Goal: Task Accomplishment & Management: Complete application form

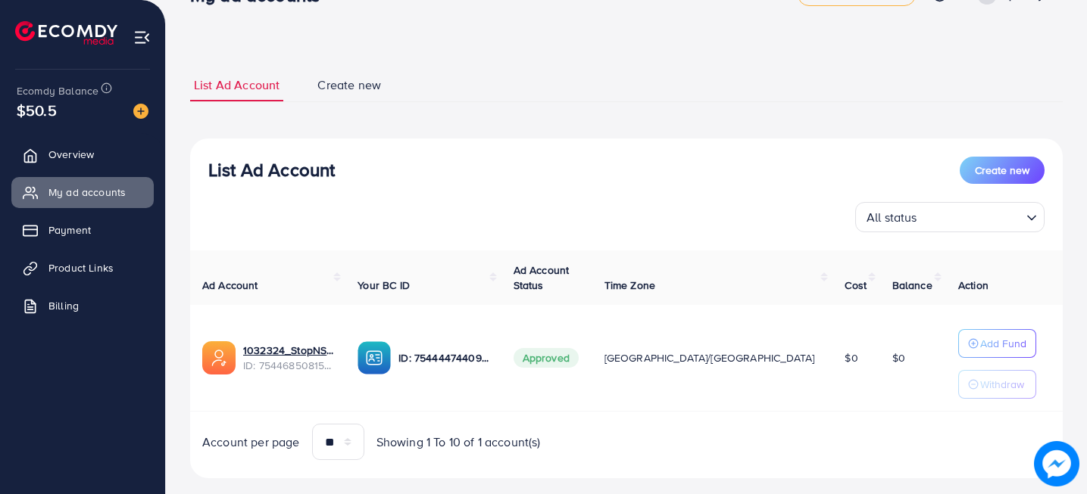
scroll to position [70, 0]
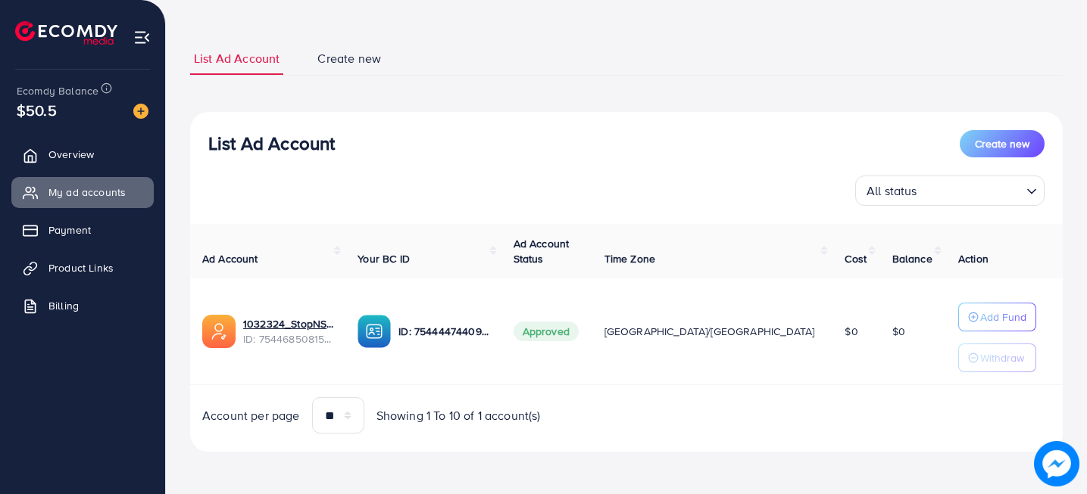
click at [351, 61] on span "Create new" at bounding box center [349, 58] width 64 height 17
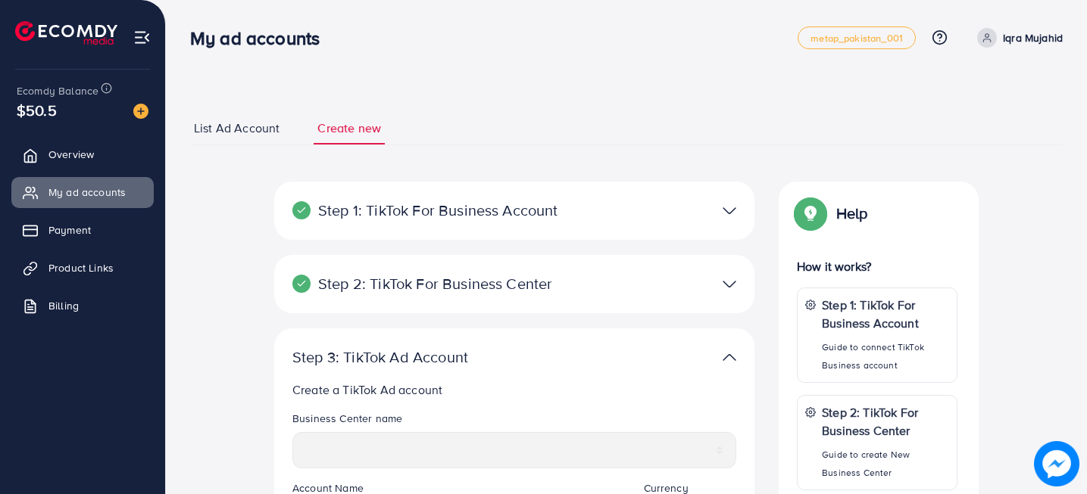
click at [243, 129] on span "List Ad Account" at bounding box center [237, 128] width 86 height 17
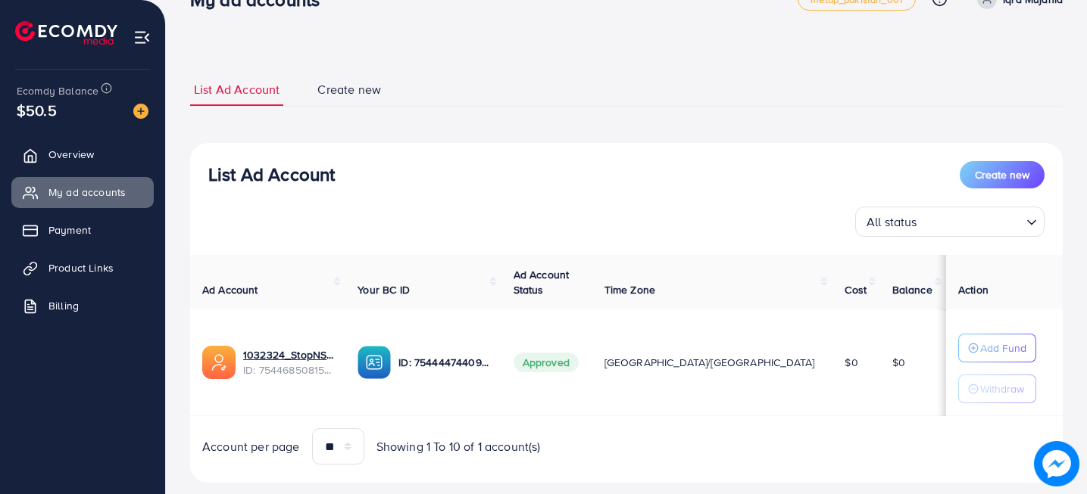
scroll to position [70, 0]
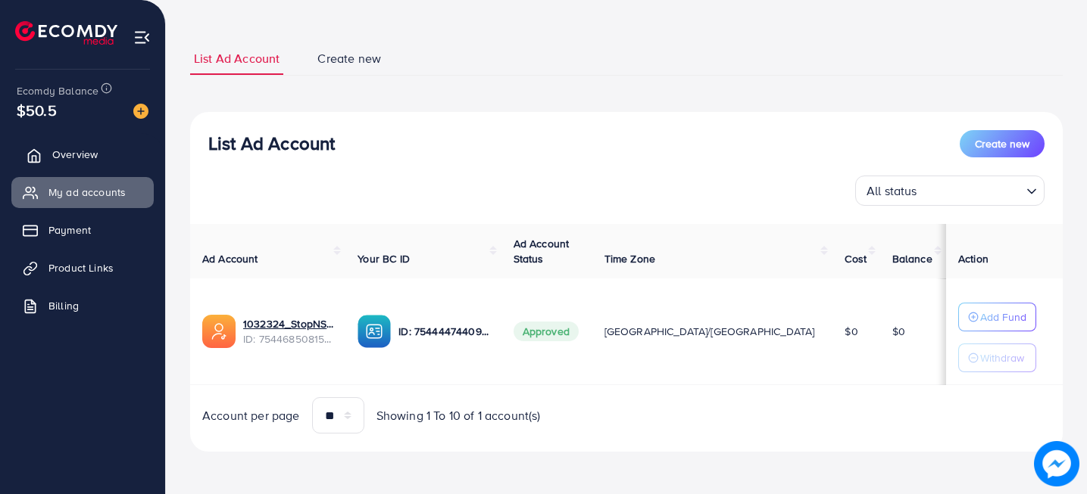
click at [103, 148] on link "Overview" at bounding box center [82, 154] width 142 height 30
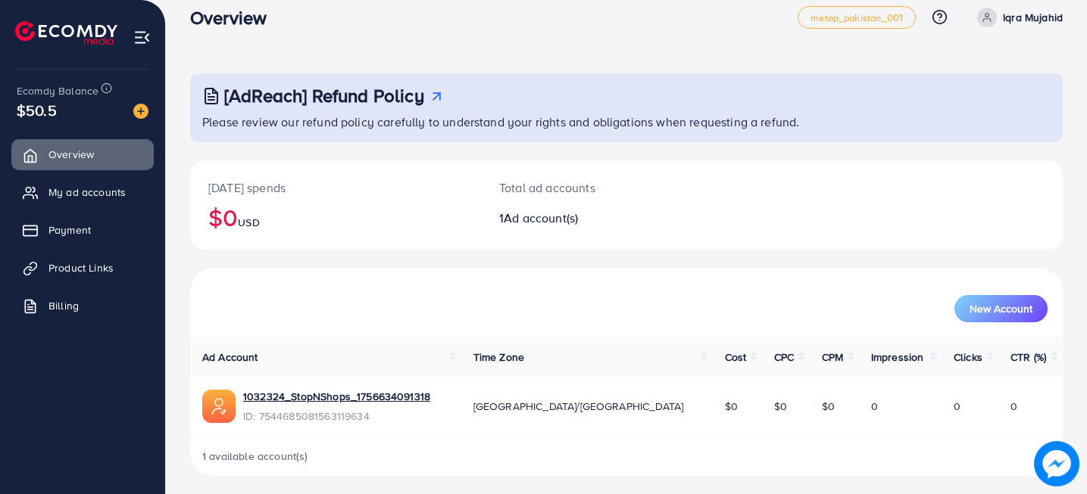
scroll to position [27, 0]
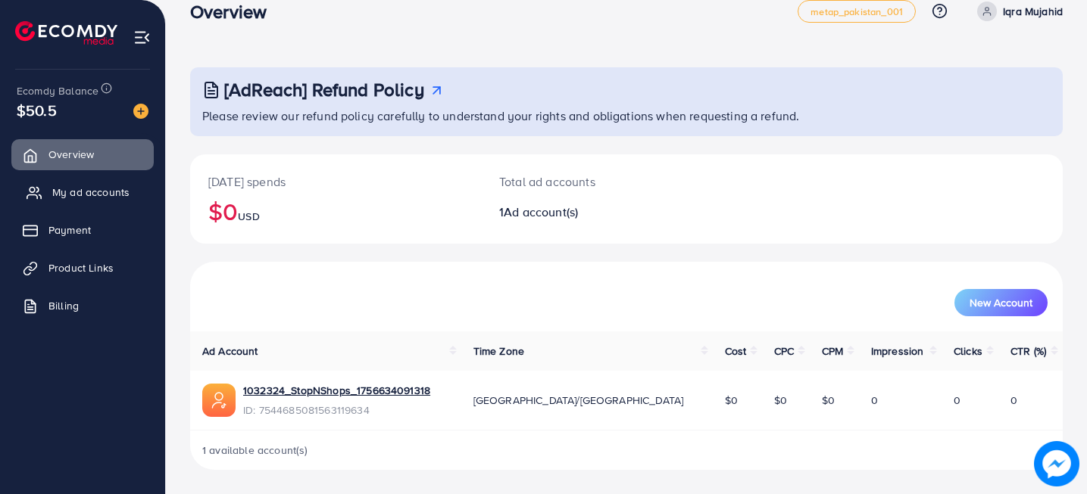
click at [86, 201] on link "My ad accounts" at bounding box center [82, 192] width 142 height 30
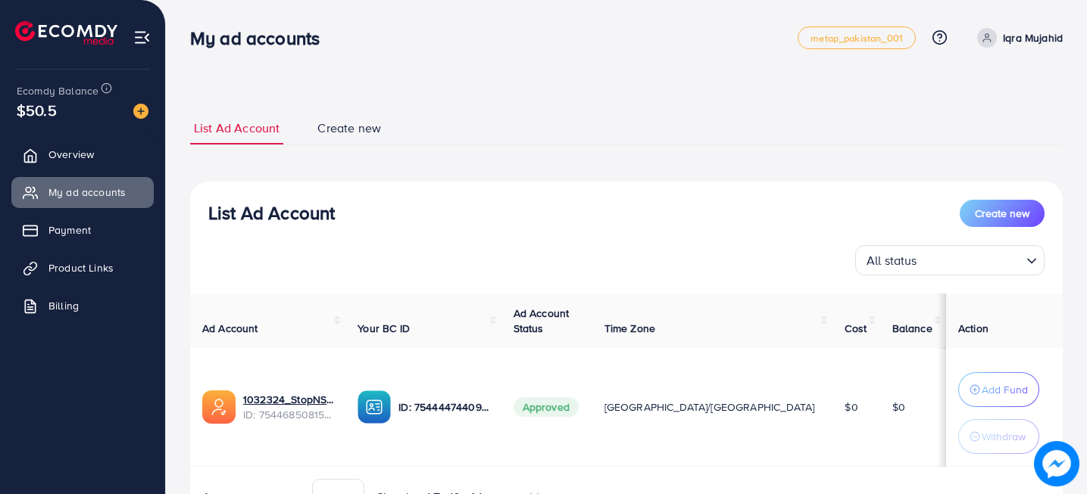
click at [351, 132] on span "Create new" at bounding box center [349, 128] width 64 height 17
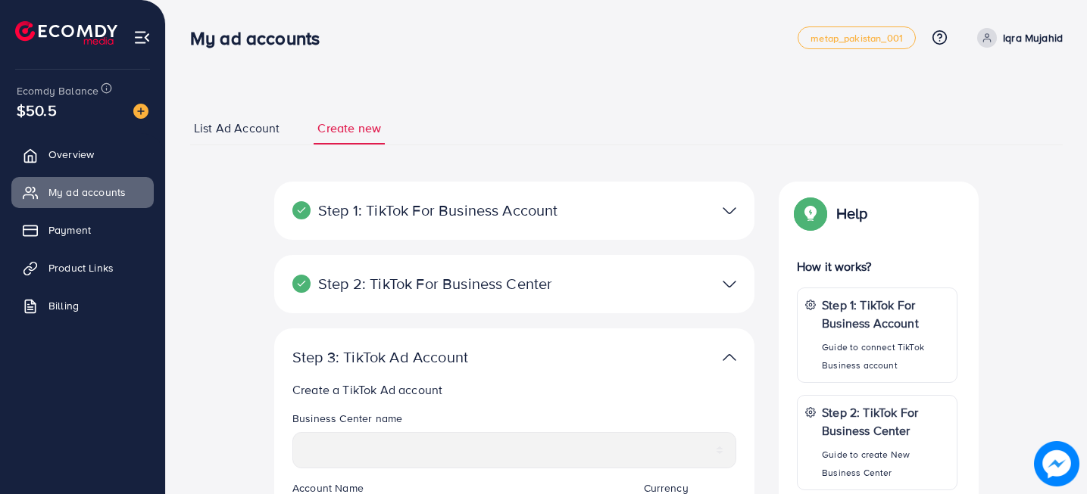
click at [717, 221] on div "Step 1: TikTok For Business Account Connect to TikTok for Business to access al…" at bounding box center [514, 211] width 480 height 58
click at [732, 214] on img at bounding box center [729, 211] width 14 height 22
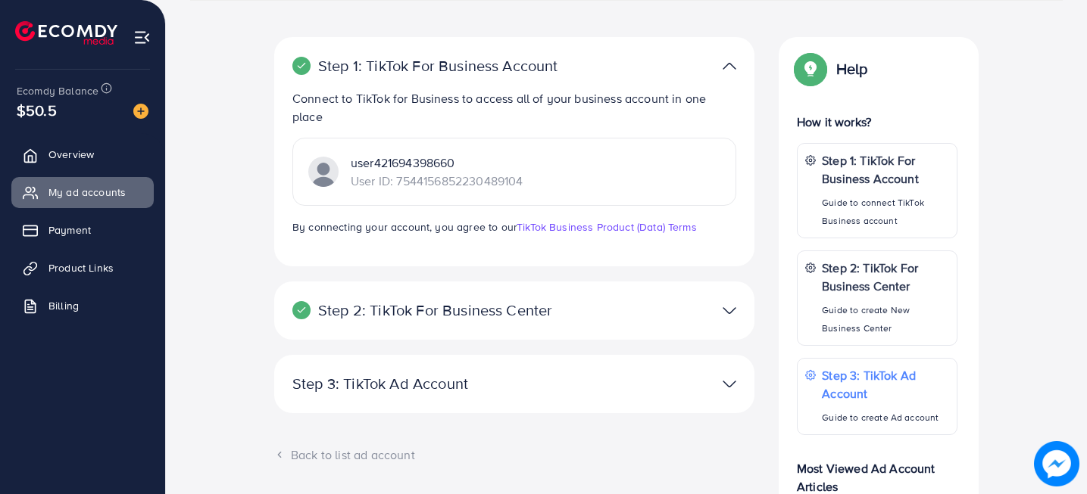
scroll to position [153, 0]
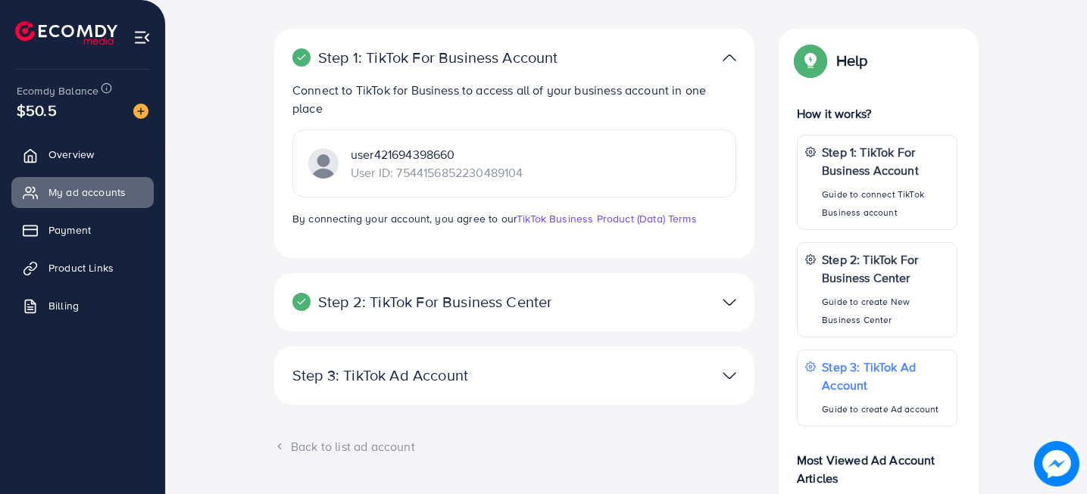
click at [729, 316] on div "Step 2: TikTok For Business Center Business Center is a powerful business manag…" at bounding box center [514, 302] width 480 height 58
click at [729, 306] on img at bounding box center [729, 303] width 14 height 22
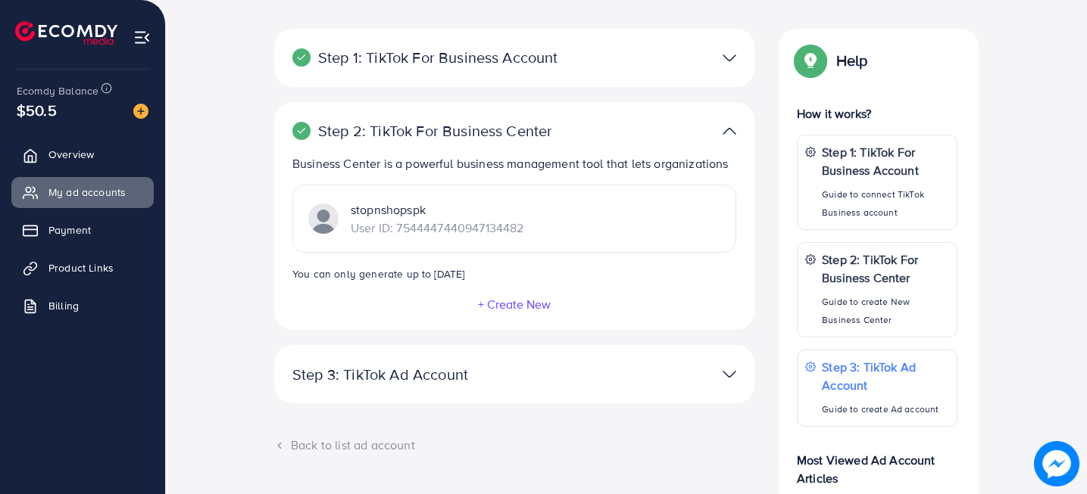
click at [724, 369] on img at bounding box center [729, 374] width 14 height 22
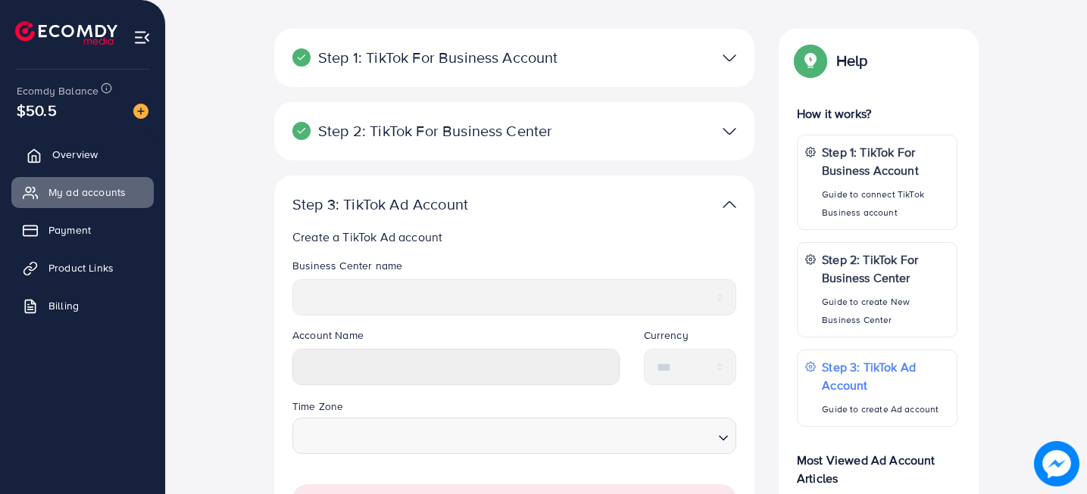
click at [70, 153] on span "Overview" at bounding box center [74, 154] width 45 height 15
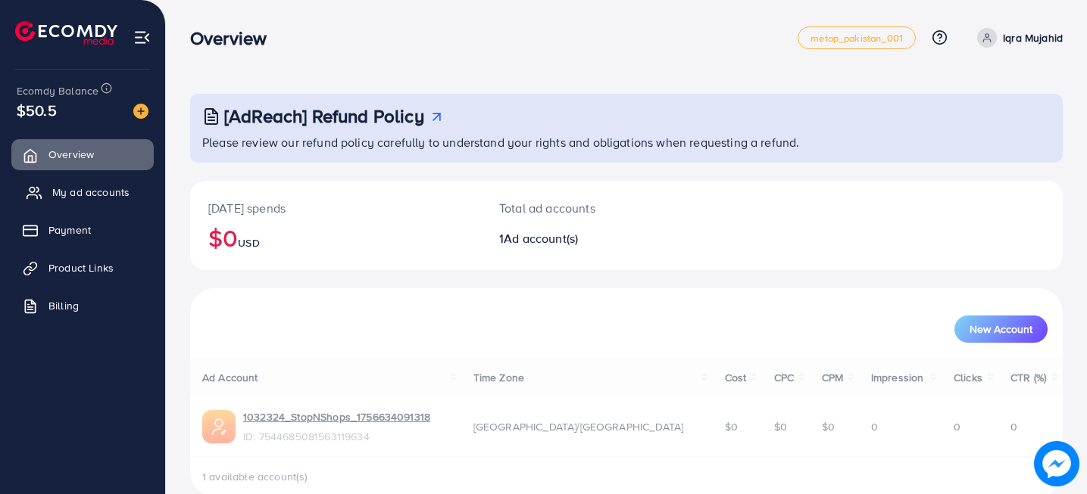
click at [80, 198] on span "My ad accounts" at bounding box center [90, 192] width 77 height 15
